Goal: Transaction & Acquisition: Purchase product/service

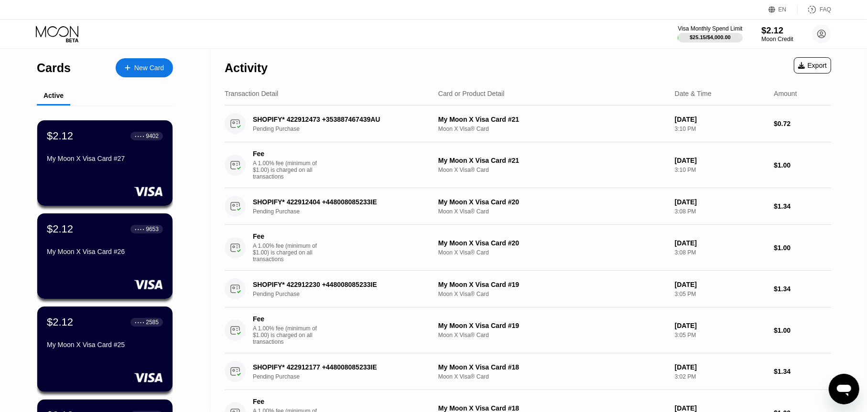
click at [778, 29] on div "$2.12" at bounding box center [777, 30] width 32 height 10
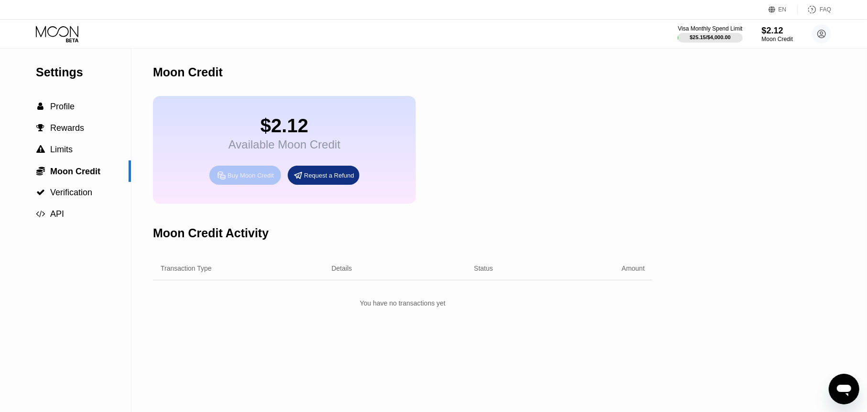
click at [267, 180] on div "Buy Moon Credit" at bounding box center [250, 176] width 46 height 8
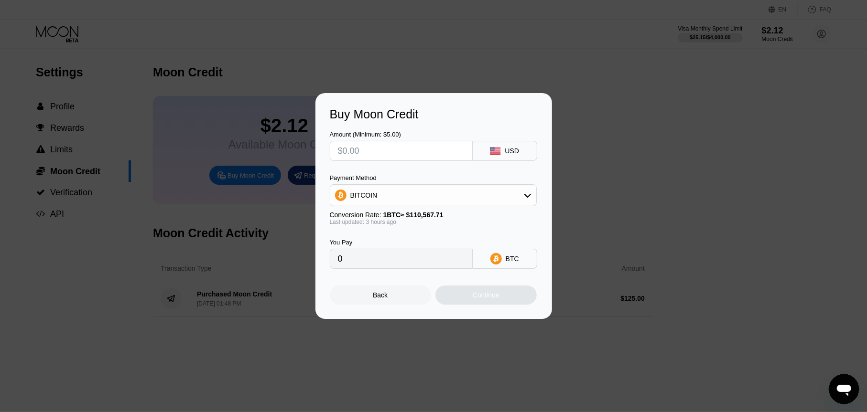
click at [361, 211] on div "Conversion Rate: 1 BTC ≈ $110,567.71" at bounding box center [433, 215] width 207 height 8
click at [373, 189] on div "BITCOIN" at bounding box center [433, 195] width 206 height 19
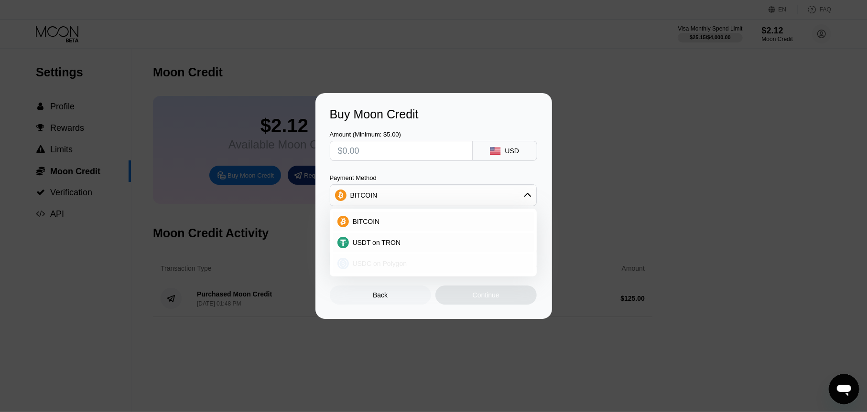
click at [366, 257] on div "USDC on Polygon" at bounding box center [433, 263] width 201 height 19
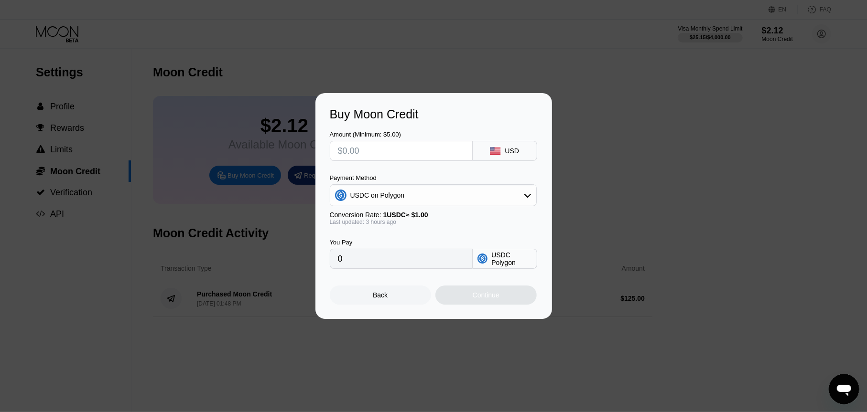
click at [375, 159] on input "text" at bounding box center [401, 150] width 127 height 19
type input "$1"
type input "1.00000000"
type input "$10"
type input "10.00000000"
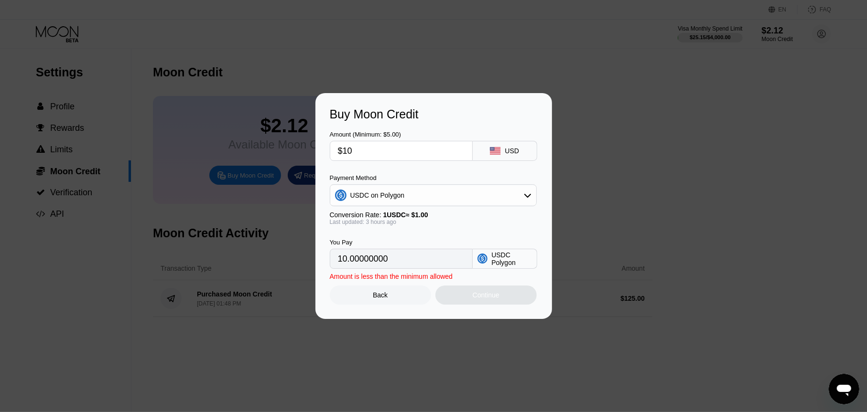
type input "$100"
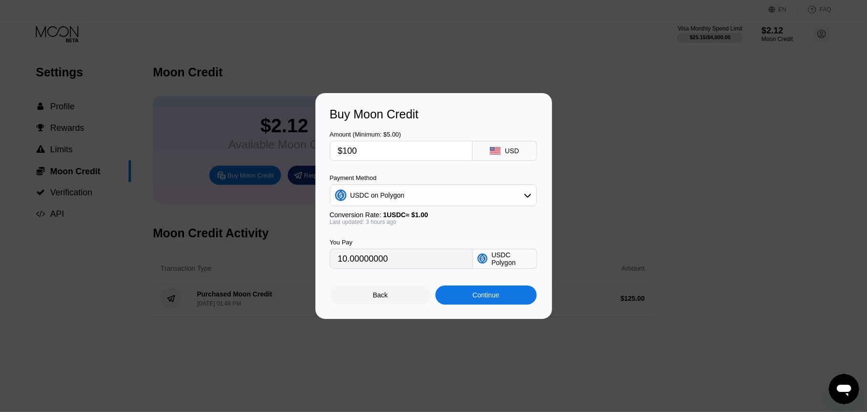
type input "100.00000000"
type input "$100"
click at [496, 299] on div "Continue" at bounding box center [486, 296] width 27 height 8
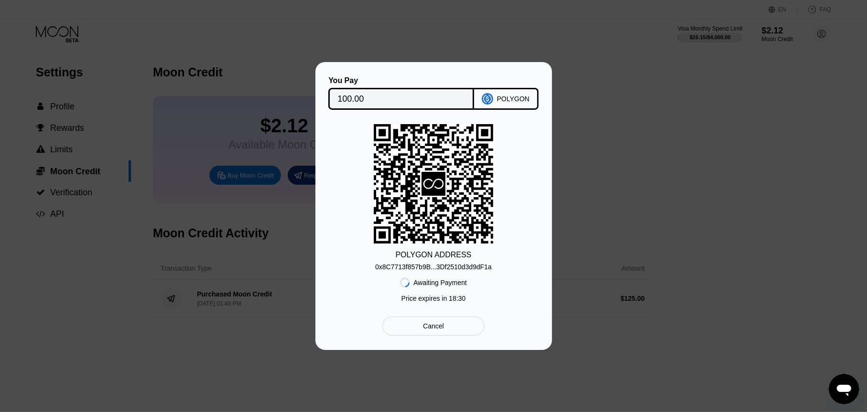
click at [456, 269] on div "0x8C7713f857b9B...3Df2510d3d9dF1a" at bounding box center [433, 267] width 117 height 8
click at [451, 266] on div "0x8C7713f857b9B...3Df2510d3d9dF1a" at bounding box center [433, 267] width 117 height 8
click at [405, 267] on div "0x8C7713f857b9B...3Df2510d3d9dF1a" at bounding box center [433, 267] width 117 height 8
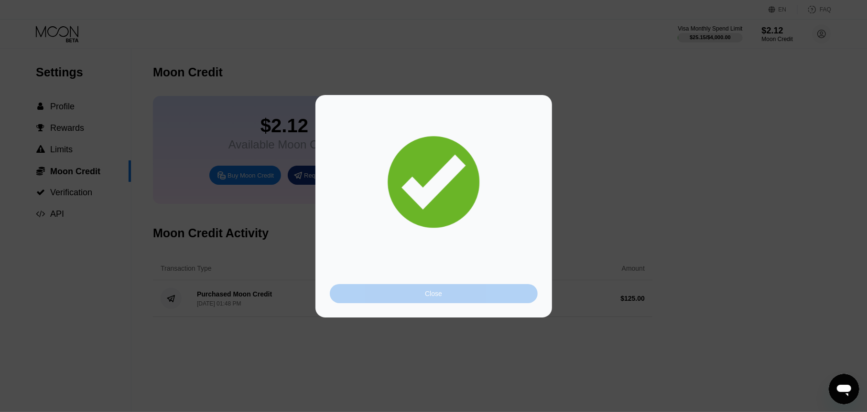
click at [412, 285] on div "Close" at bounding box center [434, 293] width 208 height 19
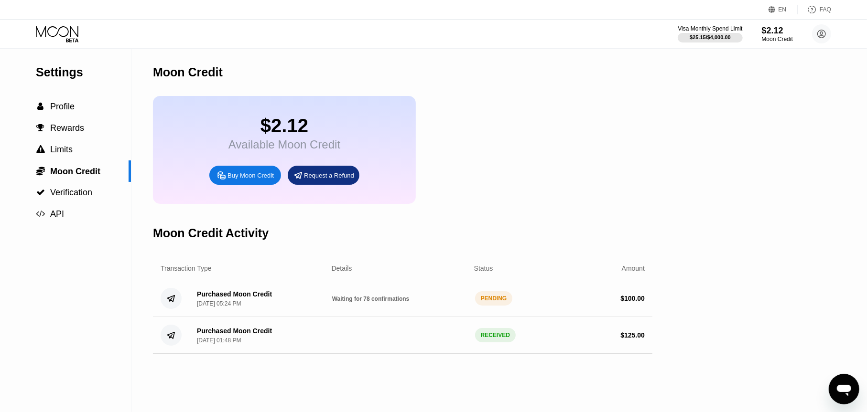
click at [95, 41] on div "Visa Monthly Spend Limit $25.15 / $4,000.00 $2.12 Moon Credit [EMAIL_ADDRESS][D…" at bounding box center [433, 34] width 867 height 29
click at [77, 38] on icon at bounding box center [58, 34] width 44 height 17
click at [51, 27] on icon at bounding box center [58, 34] width 44 height 17
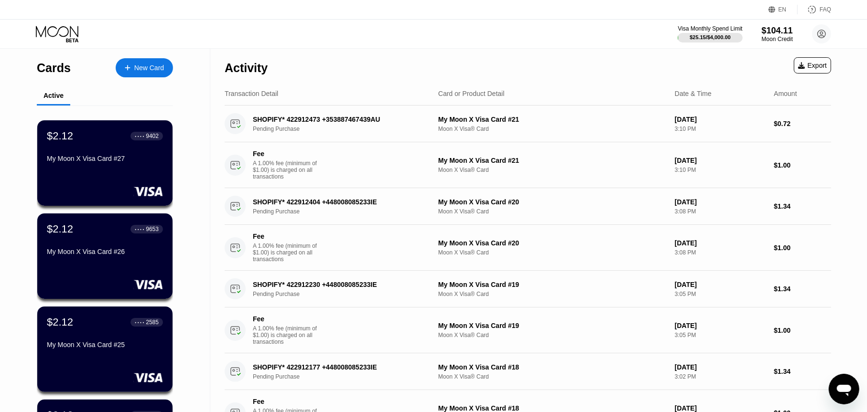
click at [139, 60] on div "New Card" at bounding box center [144, 67] width 57 height 19
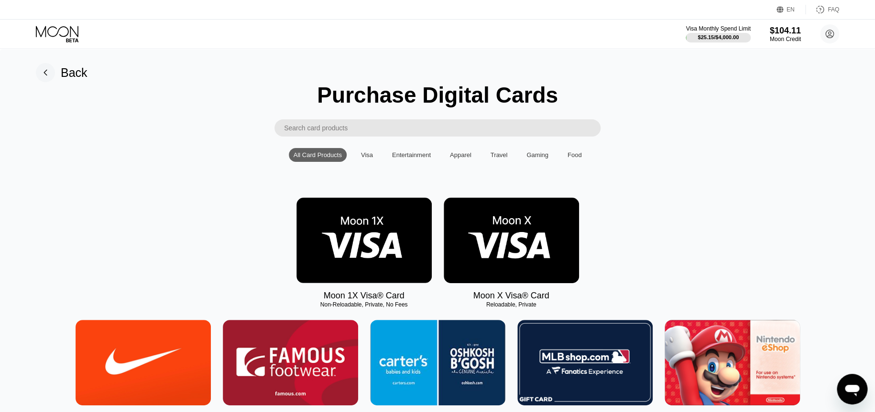
click at [499, 278] on img at bounding box center [511, 241] width 135 height 86
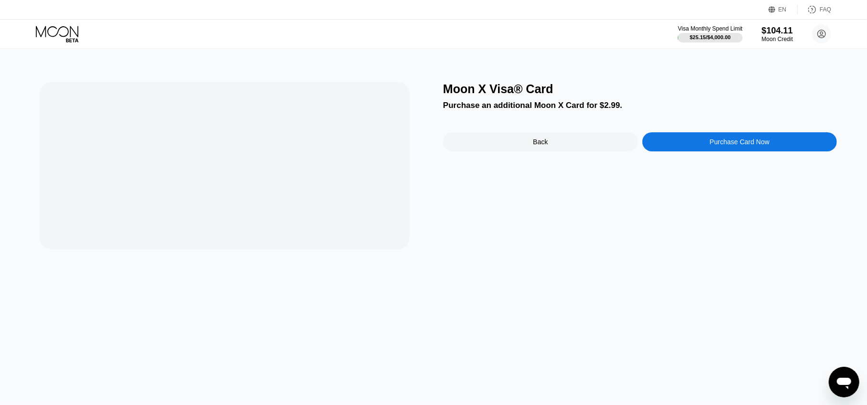
click at [706, 146] on div "Purchase Card Now" at bounding box center [739, 141] width 195 height 19
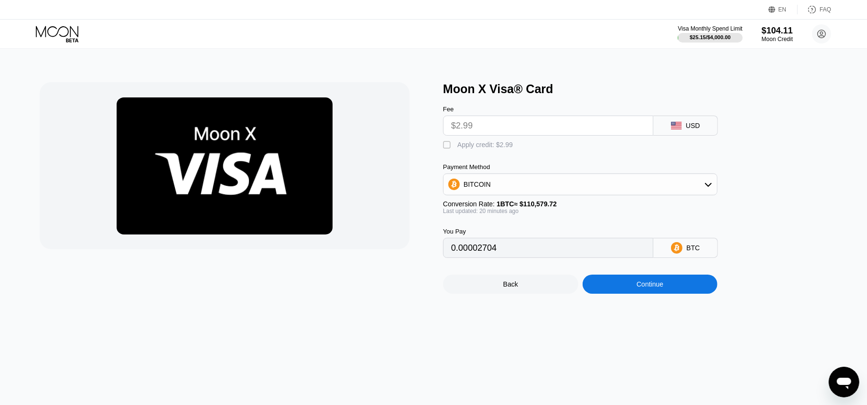
click at [463, 149] on div "Apply credit: $2.99" at bounding box center [484, 145] width 55 height 8
type input "0"
click at [668, 294] on div "Continue" at bounding box center [650, 284] width 135 height 19
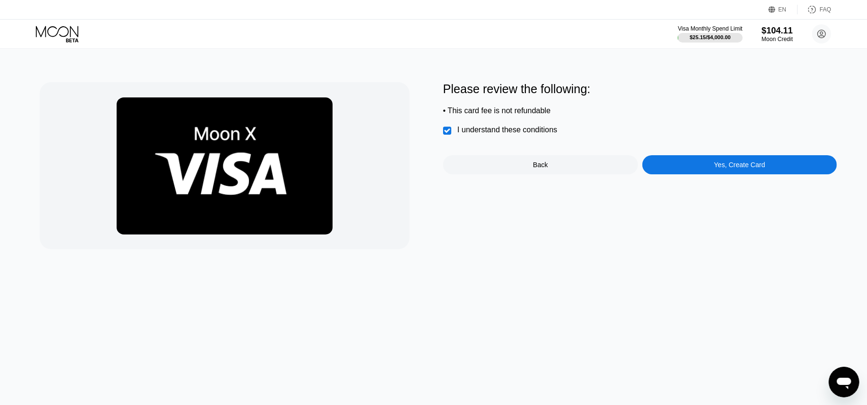
click at [734, 185] on div "Please review the following: • This card fee is not refundable  I understand t…" at bounding box center [640, 165] width 394 height 167
click at [735, 169] on div "Yes, Create Card" at bounding box center [739, 165] width 51 height 8
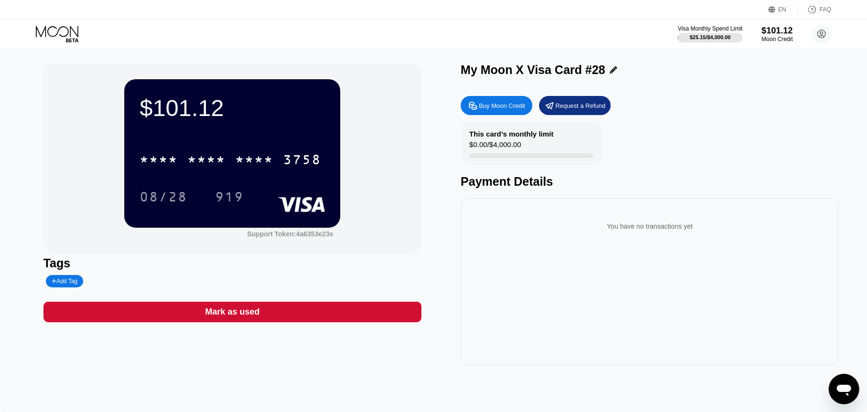
click at [65, 40] on icon at bounding box center [58, 34] width 44 height 17
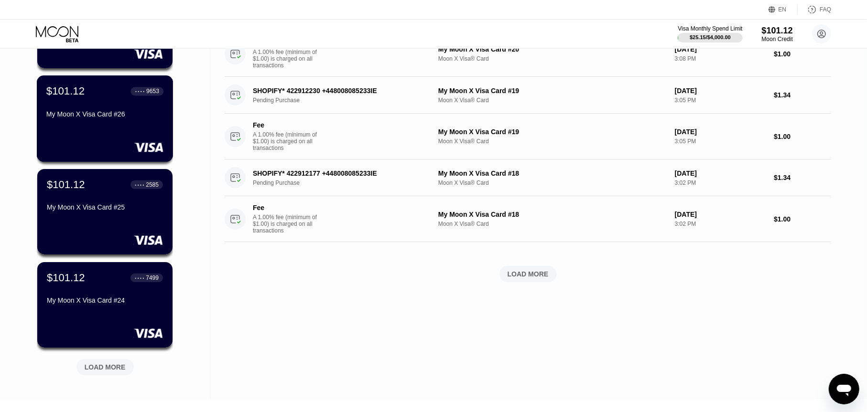
scroll to position [239, 0]
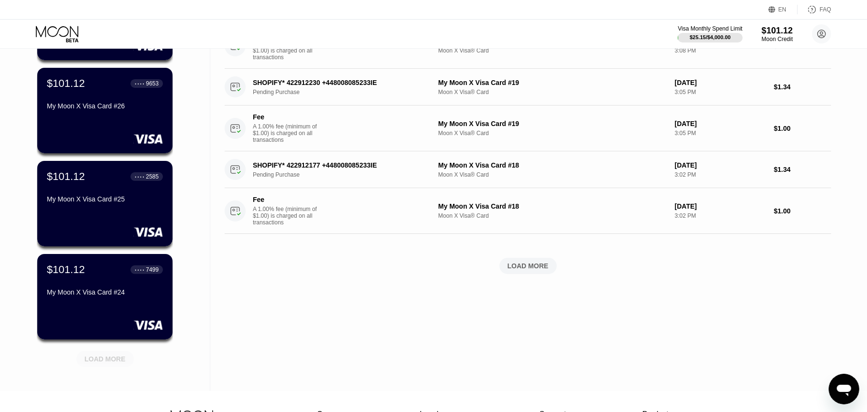
click at [106, 357] on div "LOAD MORE" at bounding box center [105, 359] width 41 height 9
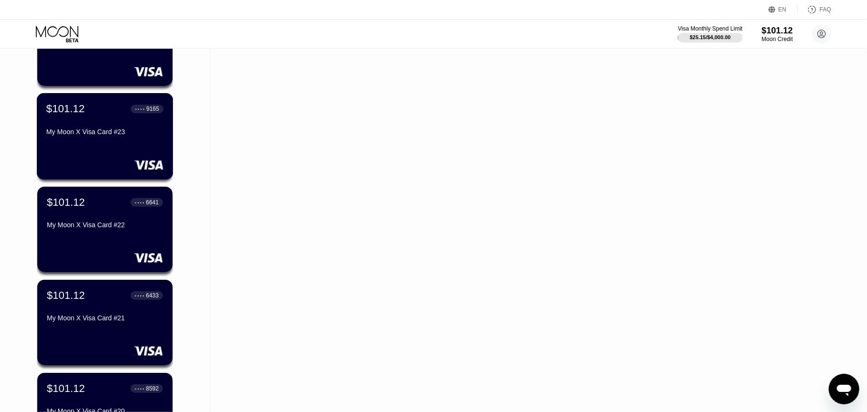
scroll to position [526, 0]
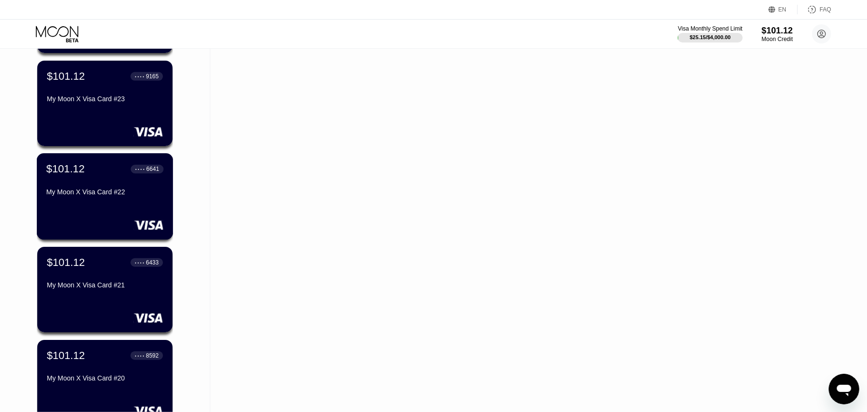
click at [143, 200] on div "My Moon X Visa Card #22" at bounding box center [104, 193] width 117 height 11
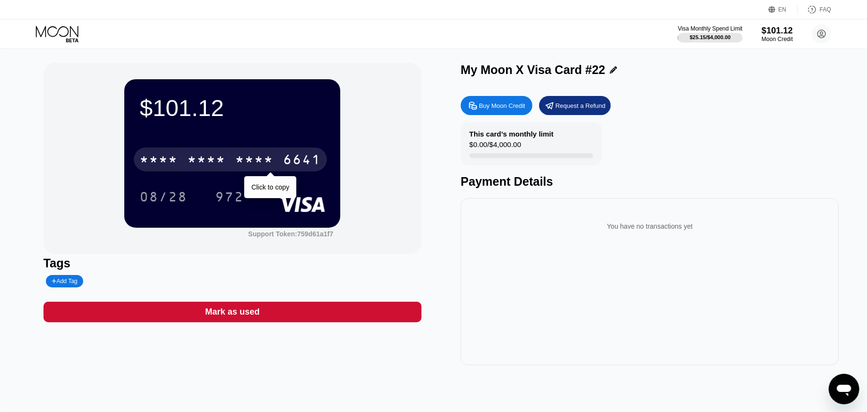
click at [264, 162] on div "* * * *" at bounding box center [254, 160] width 38 height 15
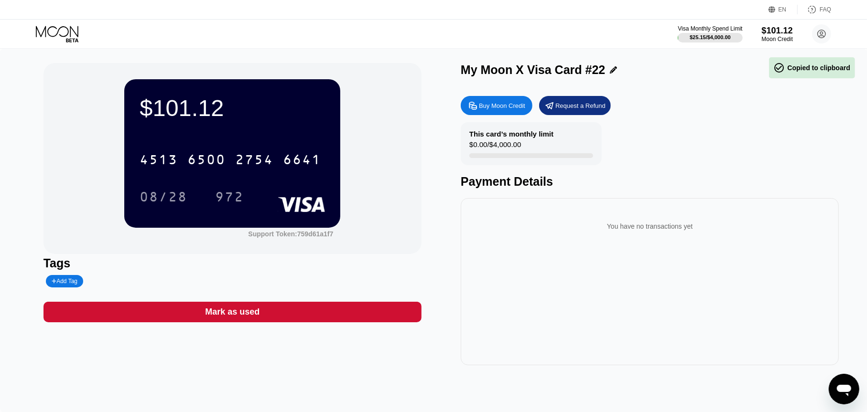
click at [158, 200] on div "08/28" at bounding box center [164, 198] width 48 height 15
click at [227, 192] on div "972" at bounding box center [229, 198] width 29 height 15
click at [67, 36] on icon at bounding box center [58, 34] width 44 height 17
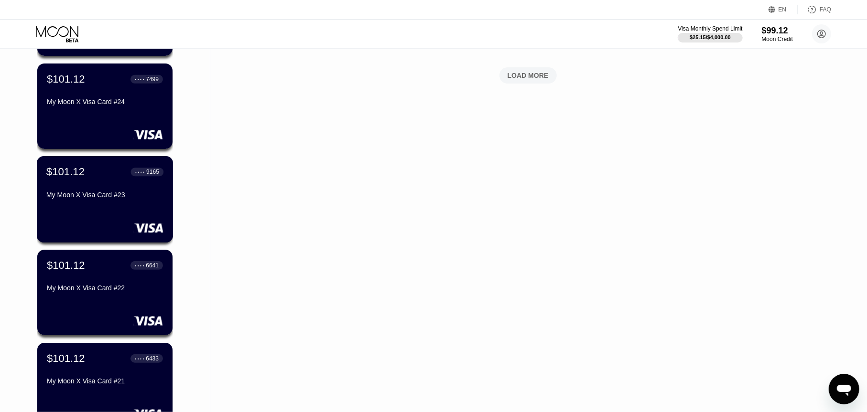
scroll to position [430, 0]
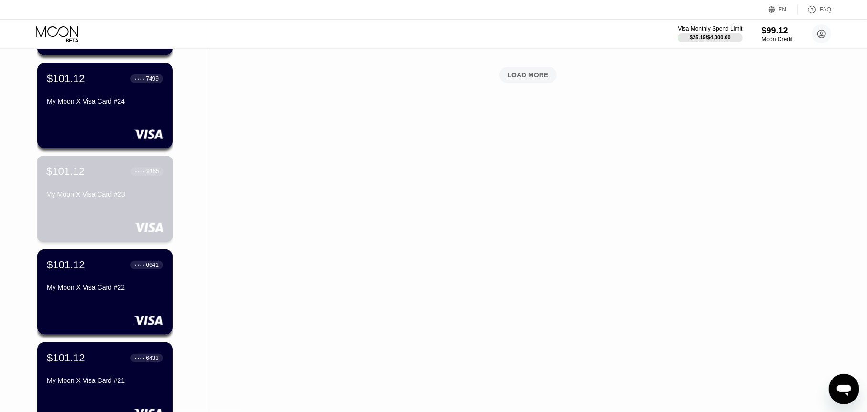
click at [140, 185] on div "$101.12 ● ● ● ● 9165 My Moon X Visa Card #23" at bounding box center [104, 183] width 117 height 37
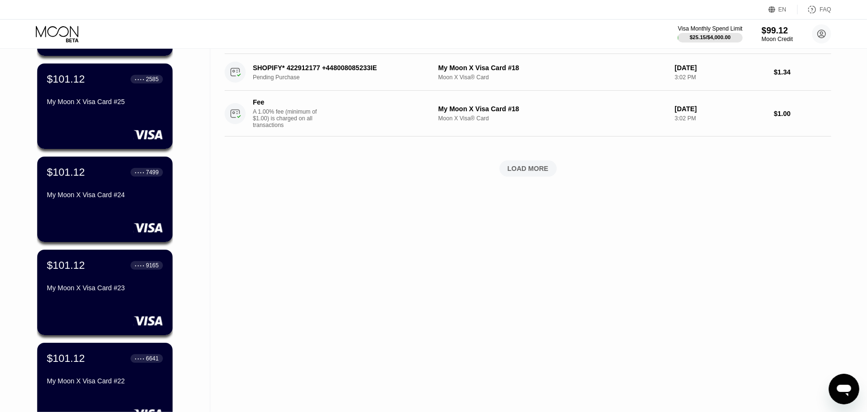
scroll to position [382, 0]
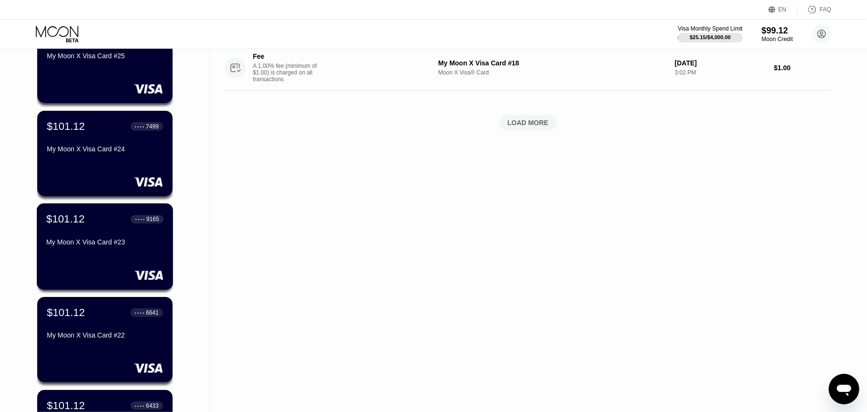
click at [137, 246] on div "My Moon X Visa Card #23" at bounding box center [104, 242] width 117 height 8
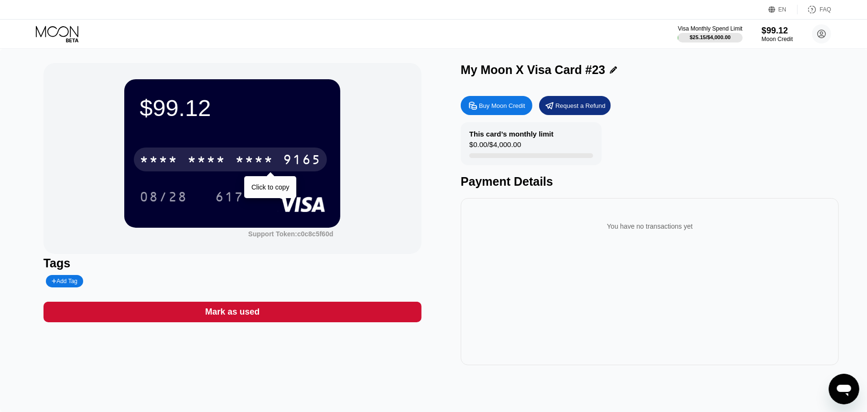
click at [290, 161] on div "9165" at bounding box center [302, 160] width 38 height 15
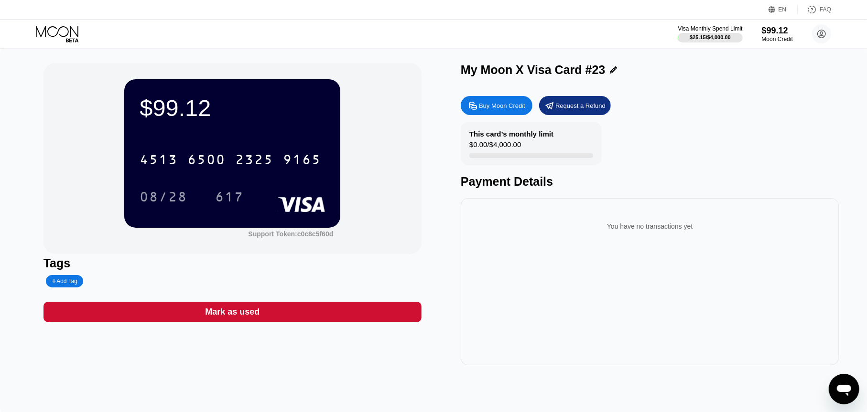
click at [305, 169] on div "9165" at bounding box center [302, 160] width 38 height 15
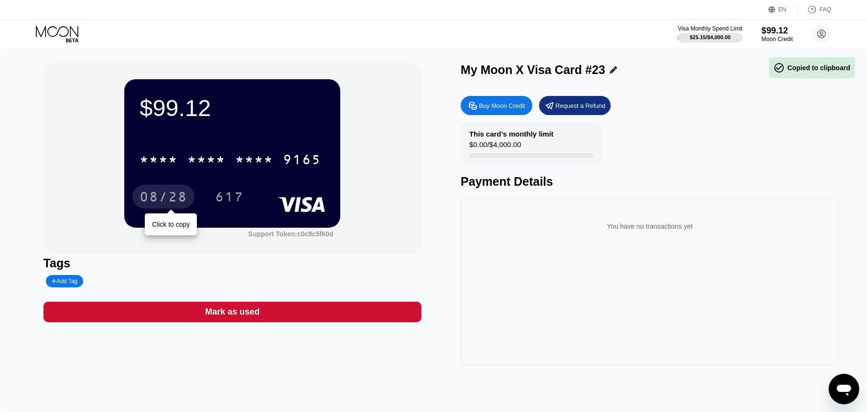
click at [156, 193] on div "08/28" at bounding box center [164, 198] width 48 height 15
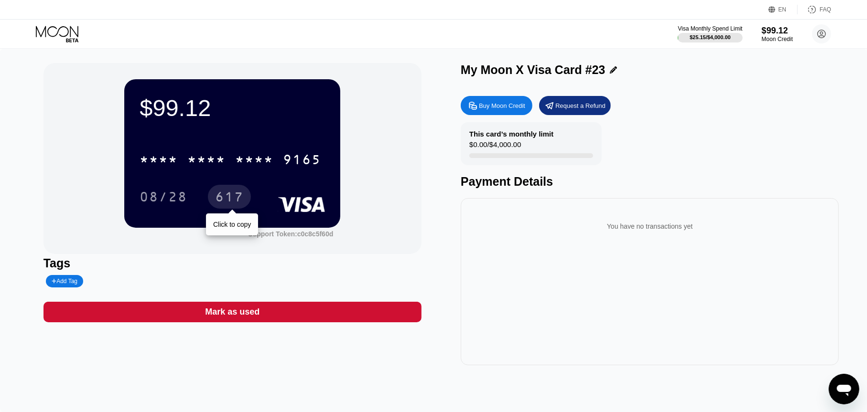
click at [229, 191] on div "617" at bounding box center [229, 197] width 43 height 24
click at [47, 26] on icon at bounding box center [58, 34] width 44 height 17
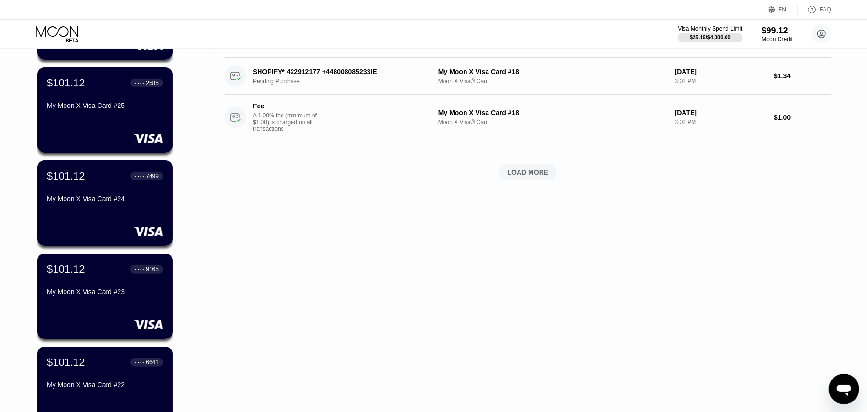
scroll to position [335, 0]
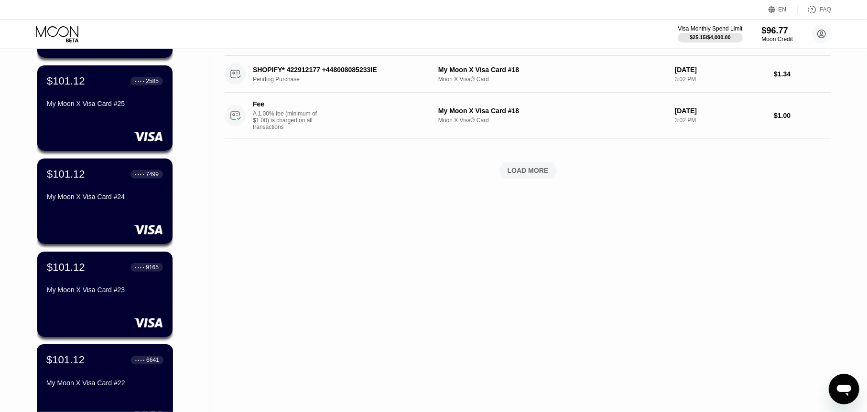
click at [104, 218] on div "$101.12 ● ● ● ● 7499 My Moon X Visa Card #24" at bounding box center [104, 202] width 135 height 86
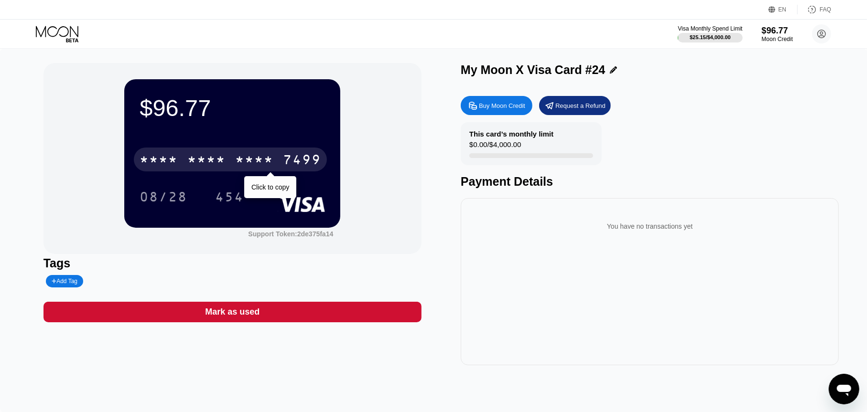
click at [288, 153] on div "* * * * * * * * * * * * 7499" at bounding box center [230, 160] width 193 height 24
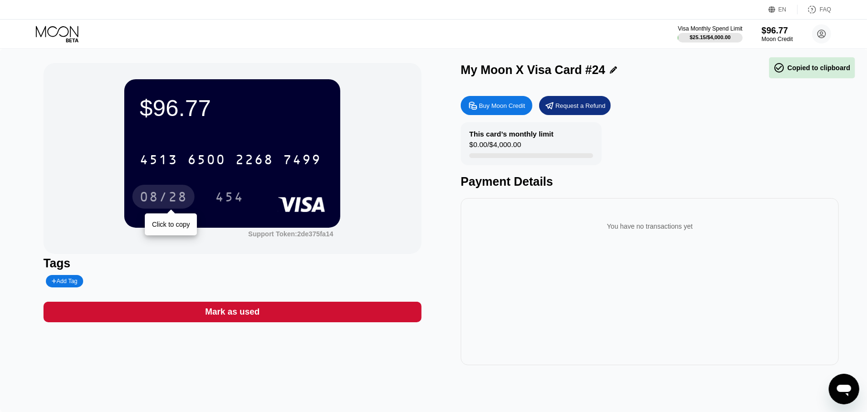
click at [177, 204] on div "08/28" at bounding box center [164, 198] width 48 height 15
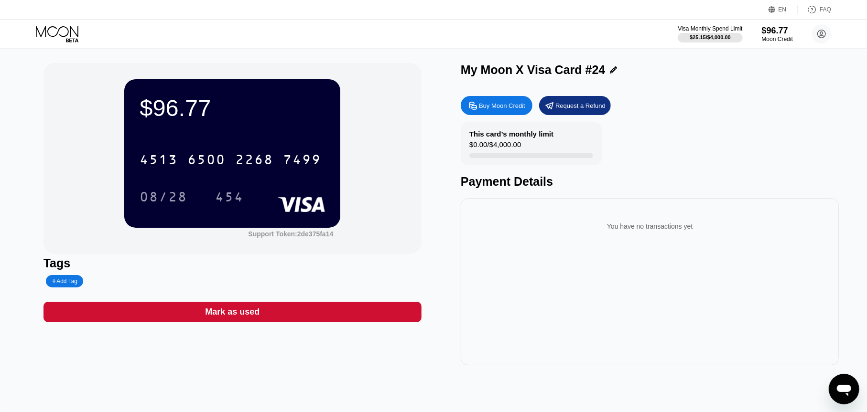
click at [224, 200] on div "454" at bounding box center [229, 198] width 29 height 15
click at [86, 31] on div at bounding box center [65, 34] width 59 height 17
click at [73, 30] on icon at bounding box center [57, 31] width 43 height 11
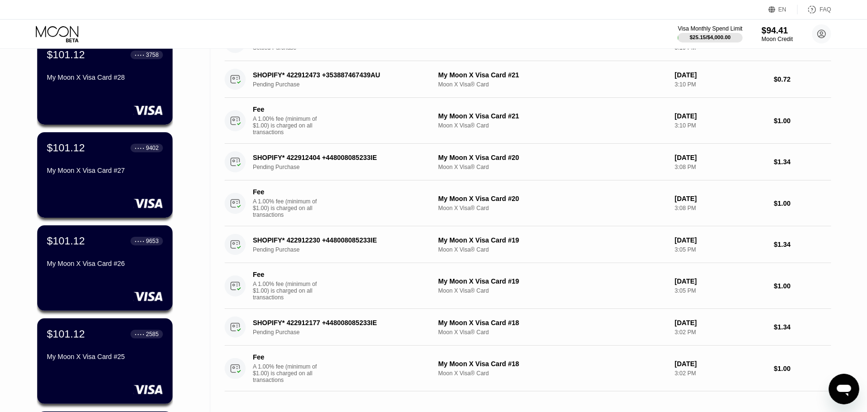
scroll to position [143, 0]
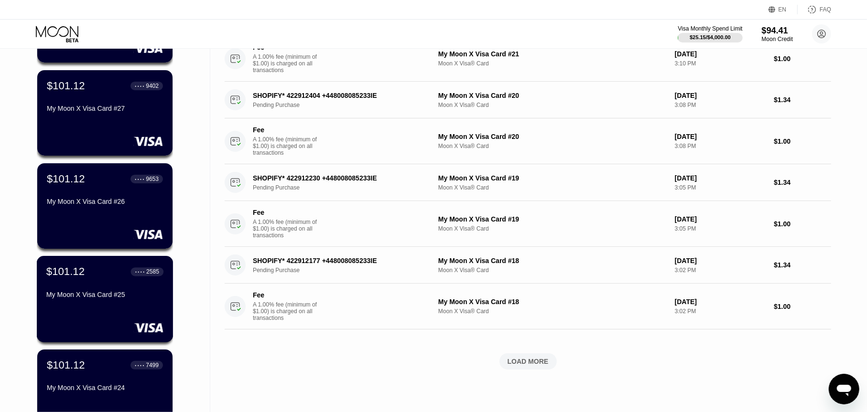
click at [148, 312] on div "$101.12 ● ● ● ● 2585 My Moon X Visa Card #25" at bounding box center [105, 299] width 137 height 87
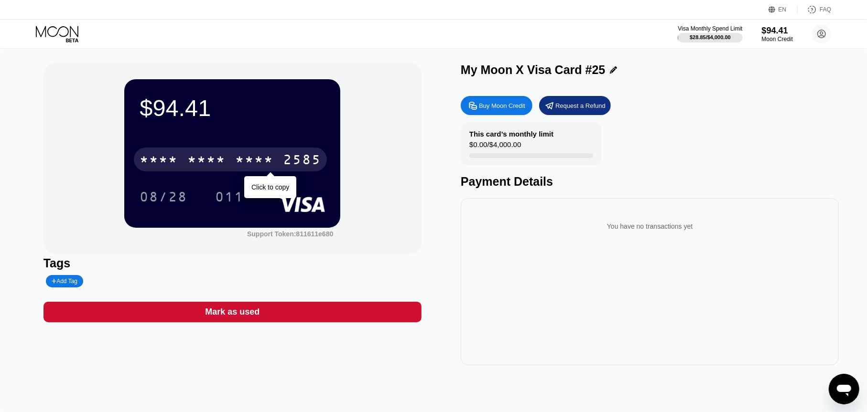
click at [297, 154] on div "2585" at bounding box center [302, 160] width 38 height 15
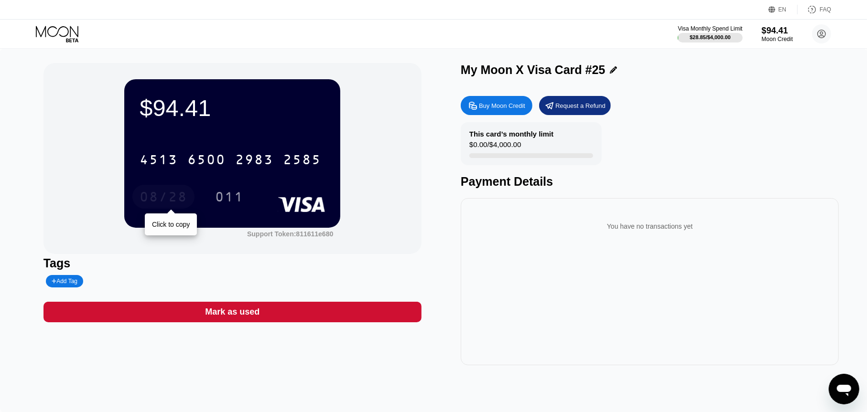
click at [167, 209] on div "08/28" at bounding box center [163, 197] width 62 height 24
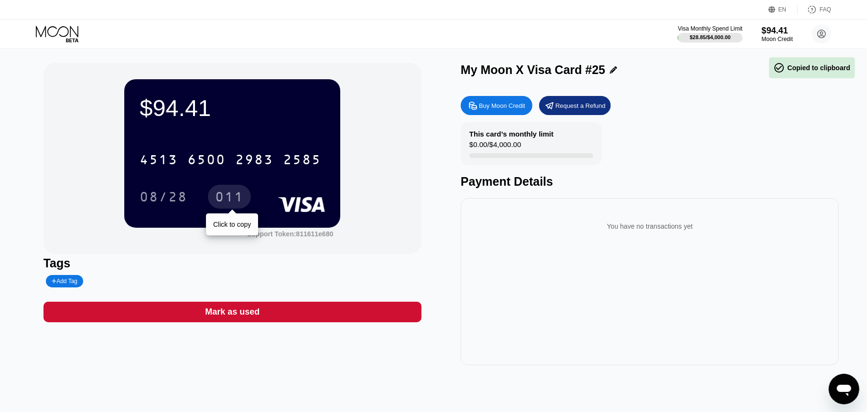
click at [212, 197] on div "011" at bounding box center [229, 197] width 43 height 24
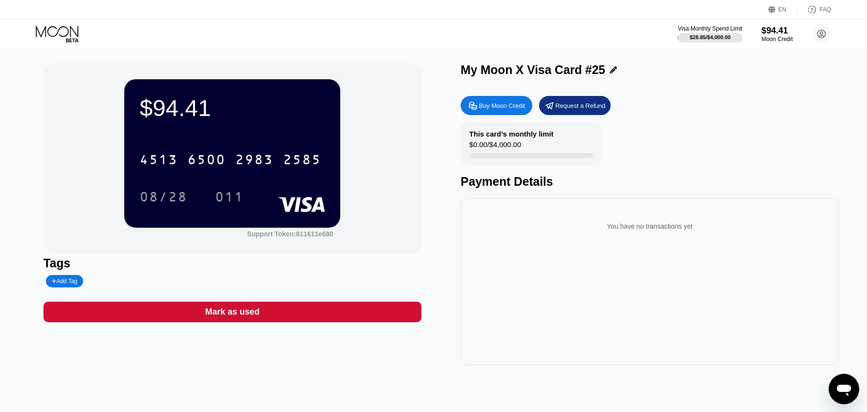
click at [55, 30] on icon at bounding box center [58, 34] width 44 height 17
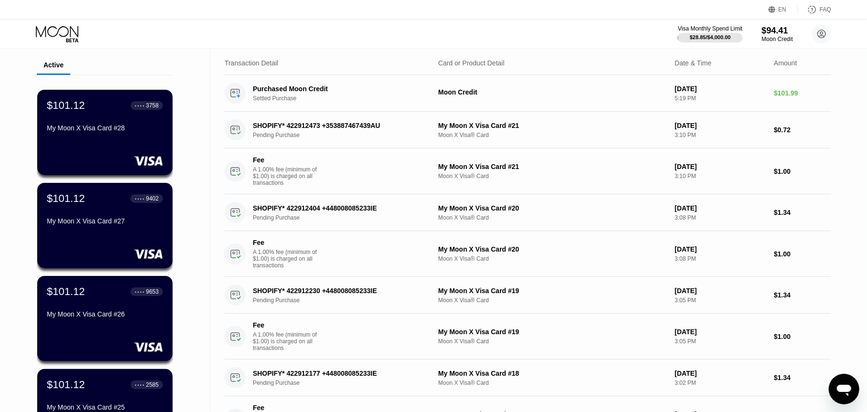
scroll to position [48, 0]
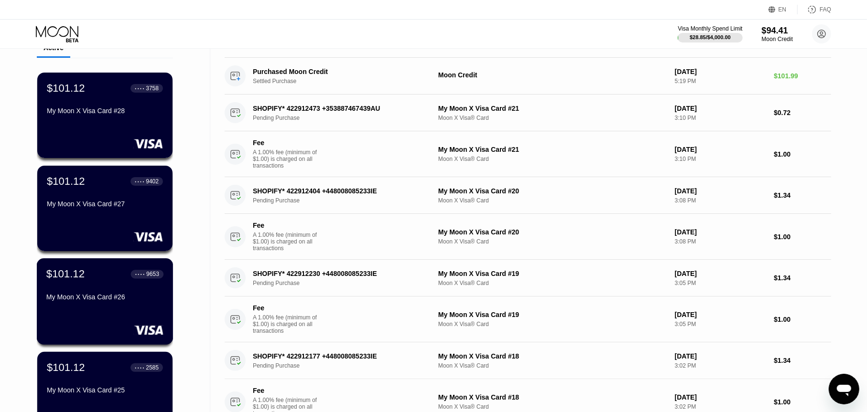
click at [143, 301] on div "My Moon X Visa Card #26" at bounding box center [104, 297] width 117 height 8
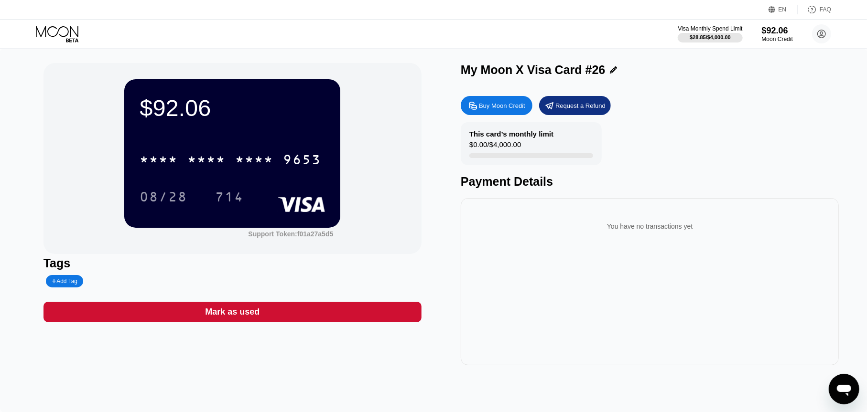
click at [303, 155] on div "9653" at bounding box center [302, 160] width 38 height 15
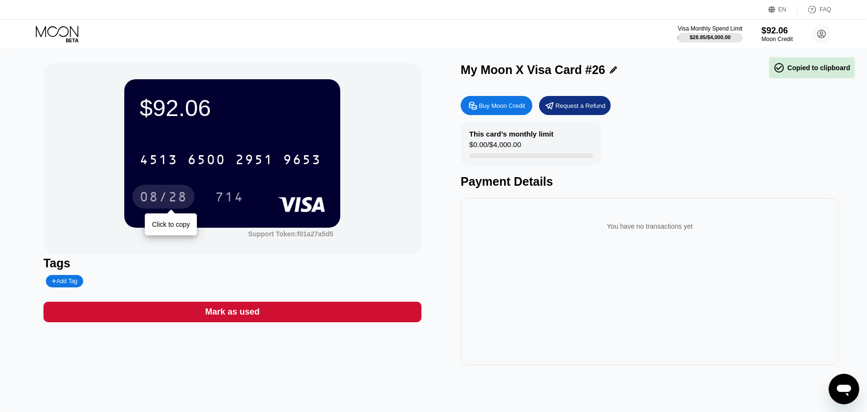
click at [184, 197] on div "08/28" at bounding box center [164, 198] width 48 height 15
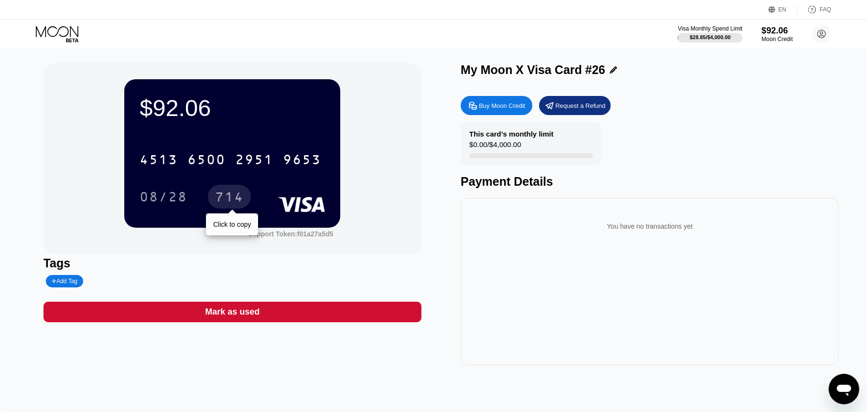
click at [232, 199] on div "714" at bounding box center [229, 198] width 29 height 15
click at [73, 28] on icon at bounding box center [58, 34] width 44 height 17
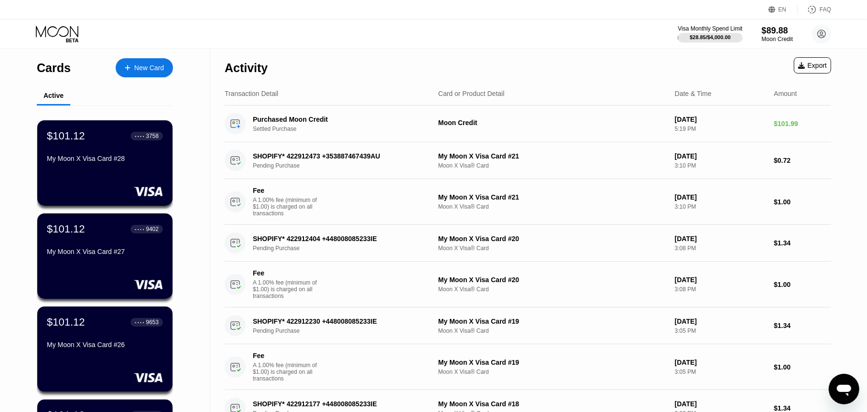
click at [143, 255] on div "My Moon X Visa Card #27" at bounding box center [105, 252] width 116 height 8
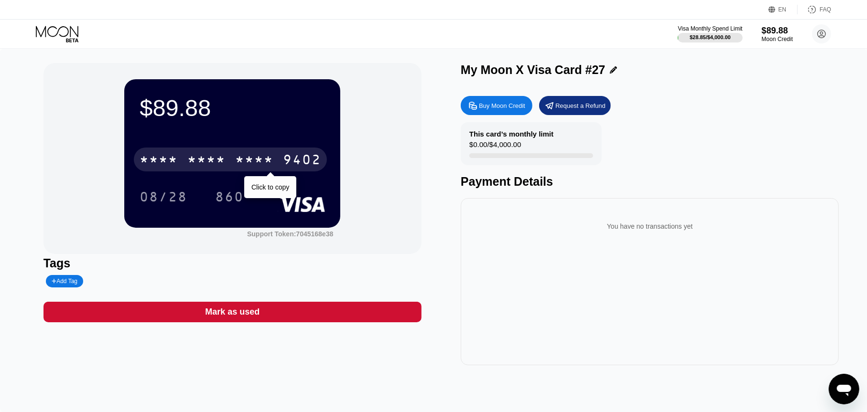
click at [285, 160] on div "9402" at bounding box center [302, 160] width 38 height 15
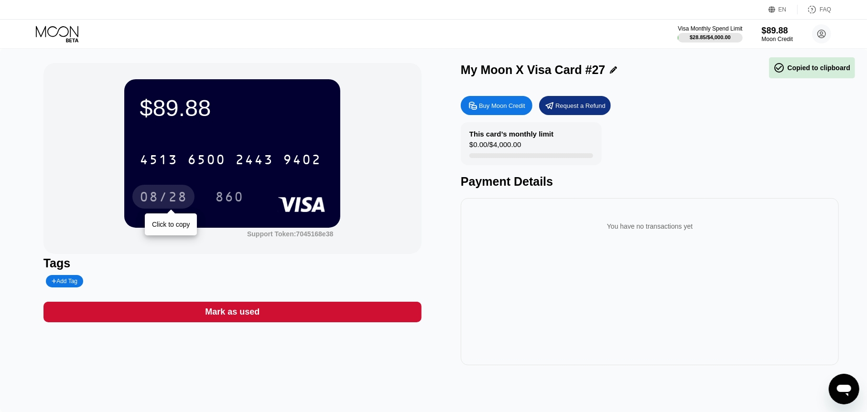
click at [185, 203] on div "08/28" at bounding box center [164, 198] width 48 height 15
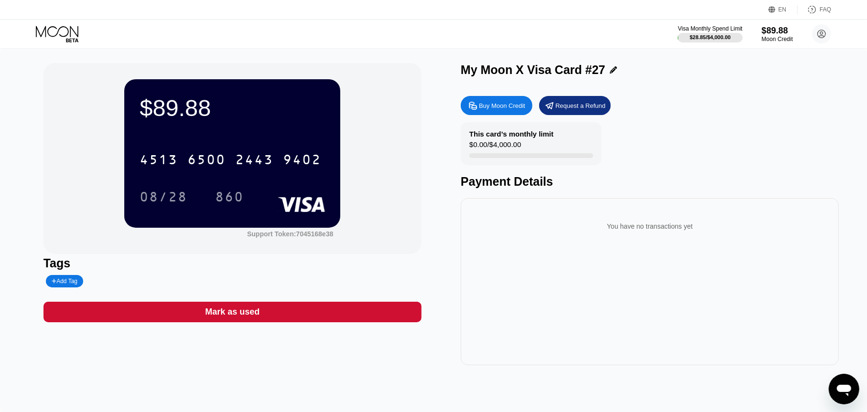
drag, startPoint x: 194, startPoint y: 206, endPoint x: 134, endPoint y: 193, distance: 61.7
click at [194, 206] on div "08/28" at bounding box center [171, 197] width 62 height 24
click at [134, 193] on div "08/28" at bounding box center [163, 197] width 62 height 24
click at [154, 195] on div "08/28" at bounding box center [164, 198] width 48 height 15
click at [204, 199] on div "08/28 860" at bounding box center [232, 197] width 185 height 24
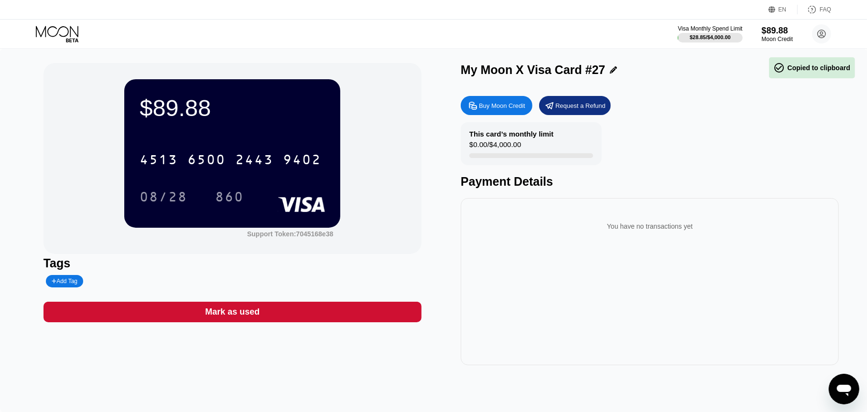
click at [225, 197] on div "860" at bounding box center [229, 198] width 29 height 15
click at [51, 22] on div "Visa Monthly Spend Limit $28.85 / $4,000.00 $89.88 Moon Credit [EMAIL_ADDRESS][…" at bounding box center [433, 34] width 867 height 29
click at [54, 26] on icon at bounding box center [58, 34] width 44 height 17
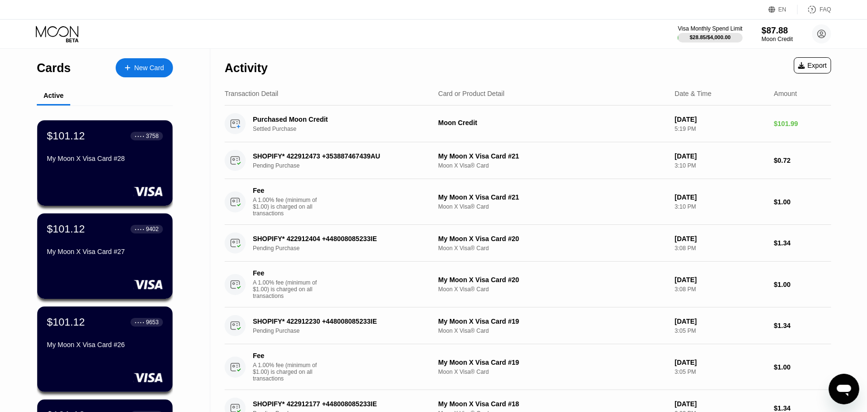
click at [139, 166] on div "My Moon X Visa Card #28" at bounding box center [105, 160] width 116 height 11
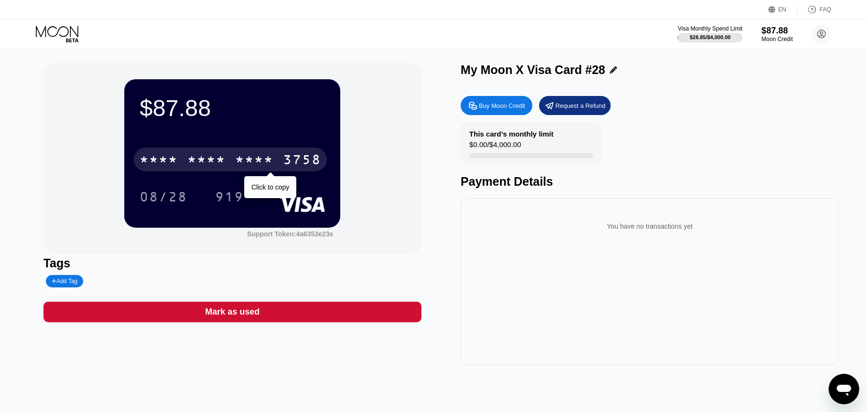
click at [249, 152] on div "* * * * * * * * * * * * 3758" at bounding box center [230, 160] width 193 height 24
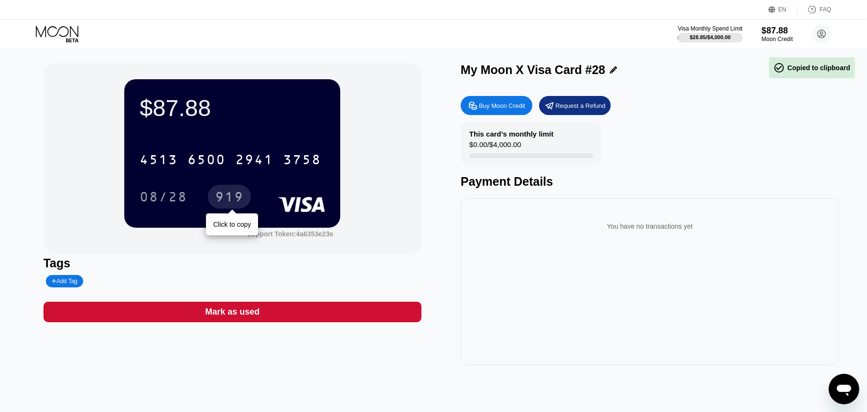
click at [151, 199] on div "08/28" at bounding box center [164, 198] width 48 height 15
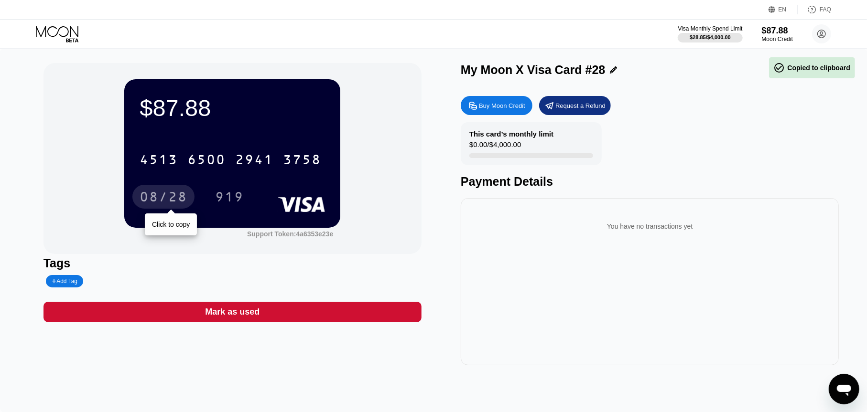
click at [151, 199] on div "08/28" at bounding box center [164, 198] width 48 height 15
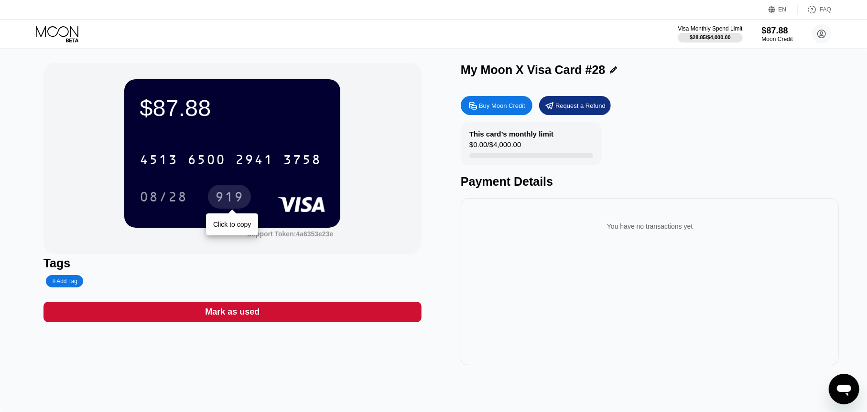
click at [235, 195] on div "919" at bounding box center [229, 198] width 29 height 15
click at [482, 141] on div "This card’s monthly limit $0.00 / $4,000.00" at bounding box center [531, 143] width 141 height 43
click at [481, 143] on div "$0.00 / $4,000.00" at bounding box center [495, 147] width 52 height 13
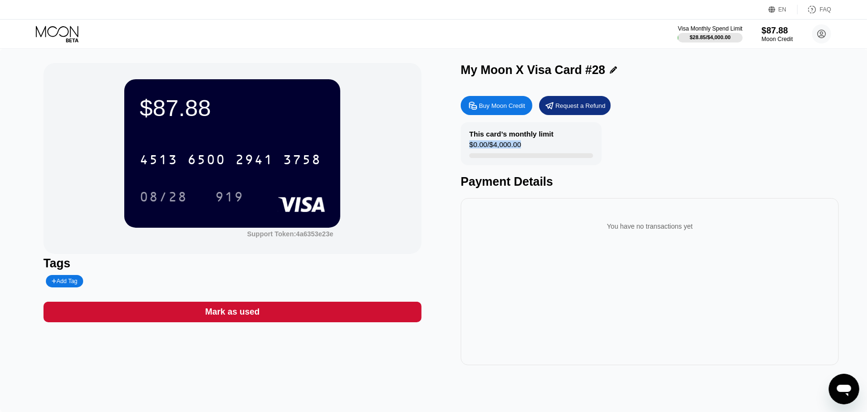
click at [468, 157] on div "This card’s monthly limit $0.00 / $4,000.00" at bounding box center [531, 143] width 141 height 43
click at [469, 152] on div "$0.00 / $4,000.00" at bounding box center [495, 147] width 52 height 13
drag, startPoint x: 469, startPoint y: 148, endPoint x: 598, endPoint y: 160, distance: 129.6
click at [598, 160] on div "This card’s monthly limit $0.00 / $4,000.00" at bounding box center [531, 143] width 141 height 43
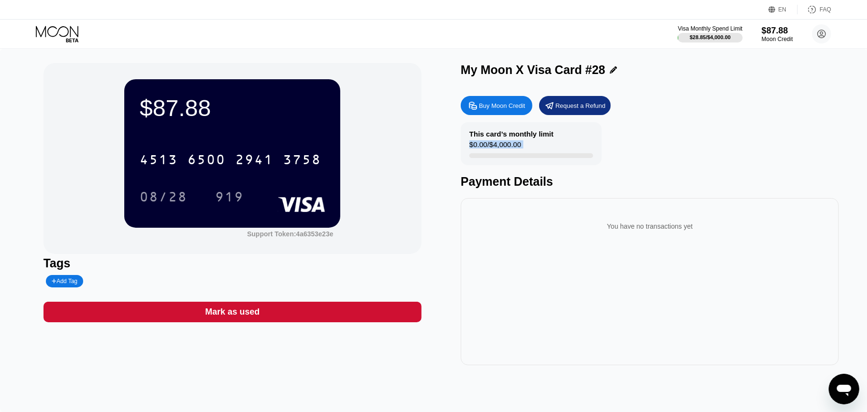
drag, startPoint x: 558, startPoint y: 150, endPoint x: 532, endPoint y: 151, distance: 25.8
click at [557, 150] on div "This card’s monthly limit $0.00 / $4,000.00" at bounding box center [531, 143] width 141 height 43
click at [532, 151] on div "This card’s monthly limit $0.00 / $4,000.00" at bounding box center [531, 143] width 141 height 43
click at [518, 152] on div "$0.00 / $4,000.00" at bounding box center [495, 147] width 52 height 13
click at [519, 148] on div "This card’s monthly limit $0.00 / $4,000.00" at bounding box center [531, 143] width 141 height 43
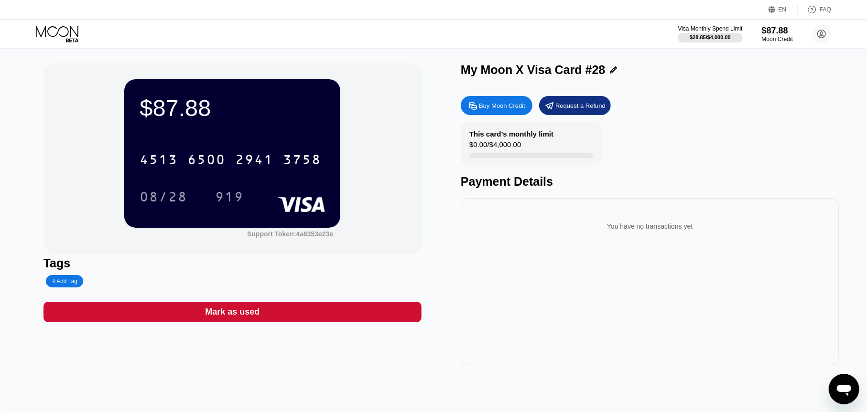
drag, startPoint x: 521, startPoint y: 147, endPoint x: 454, endPoint y: 135, distance: 68.0
click at [453, 135] on div "$87.88 4513 6500 2941 3758 08/28 919 Support Token: 4a6353e23e Tags Add Tag Mar…" at bounding box center [433, 214] width 780 height 303
click at [462, 136] on div "This card’s monthly limit $0.00 / $4,000.00" at bounding box center [531, 143] width 141 height 43
drag, startPoint x: 469, startPoint y: 133, endPoint x: 515, endPoint y: 156, distance: 51.3
click at [515, 156] on div "This card’s monthly limit $0.00 / $4,000.00" at bounding box center [531, 143] width 141 height 43
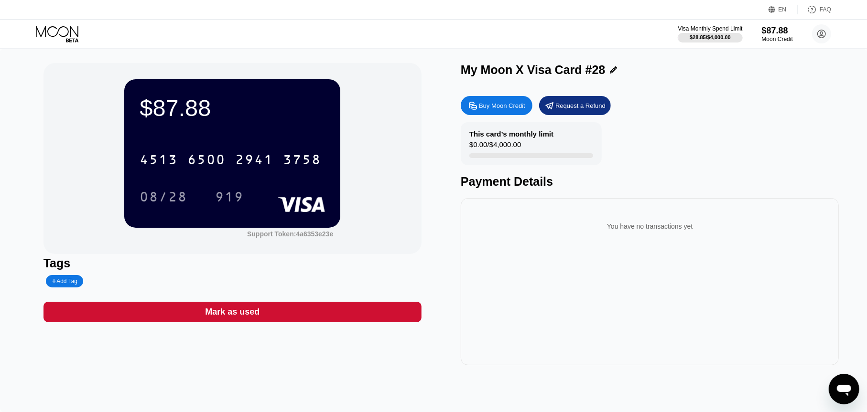
click at [518, 153] on div "$0.00 / $4,000.00" at bounding box center [495, 147] width 52 height 13
click at [519, 145] on div "This card’s monthly limit $0.00 / $4,000.00" at bounding box center [531, 143] width 141 height 43
drag, startPoint x: 518, startPoint y: 146, endPoint x: 472, endPoint y: 127, distance: 49.7
click at [472, 127] on div "This card’s monthly limit $0.00 / $4,000.00" at bounding box center [531, 143] width 141 height 43
click at [470, 135] on div "This card’s monthly limit" at bounding box center [511, 134] width 84 height 8
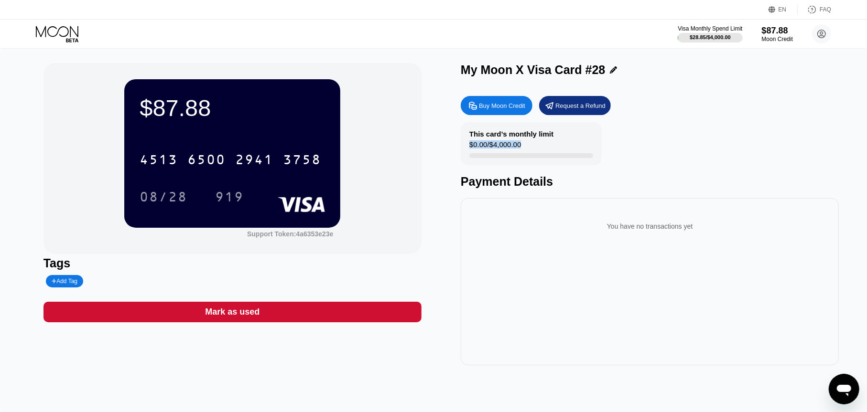
click at [470, 135] on div "This card’s monthly limit" at bounding box center [511, 134] width 84 height 8
click at [469, 144] on div "$0.00 / $4,000.00" at bounding box center [495, 147] width 52 height 13
